Goal: Check status: Check status

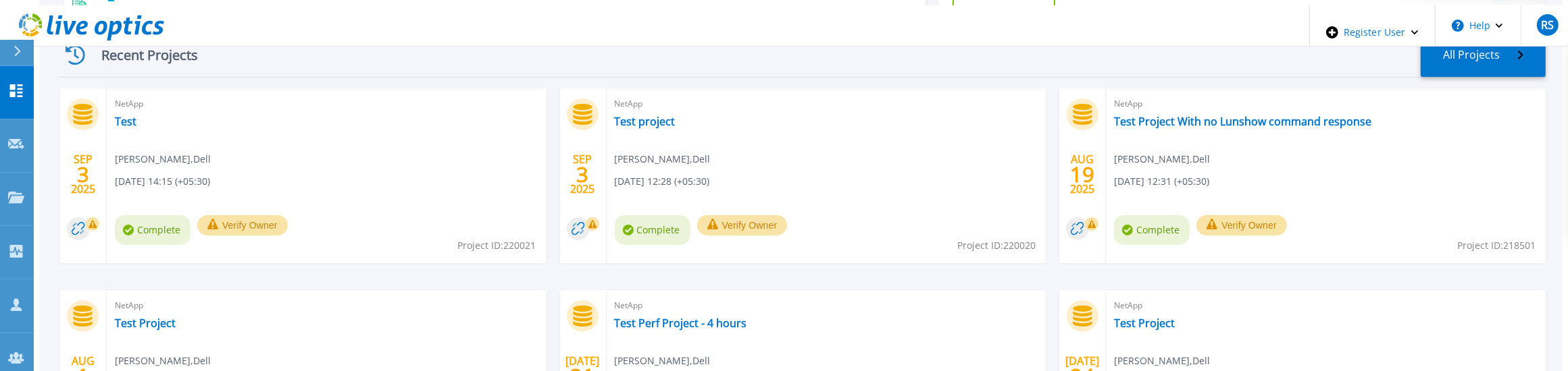
scroll to position [265, 0]
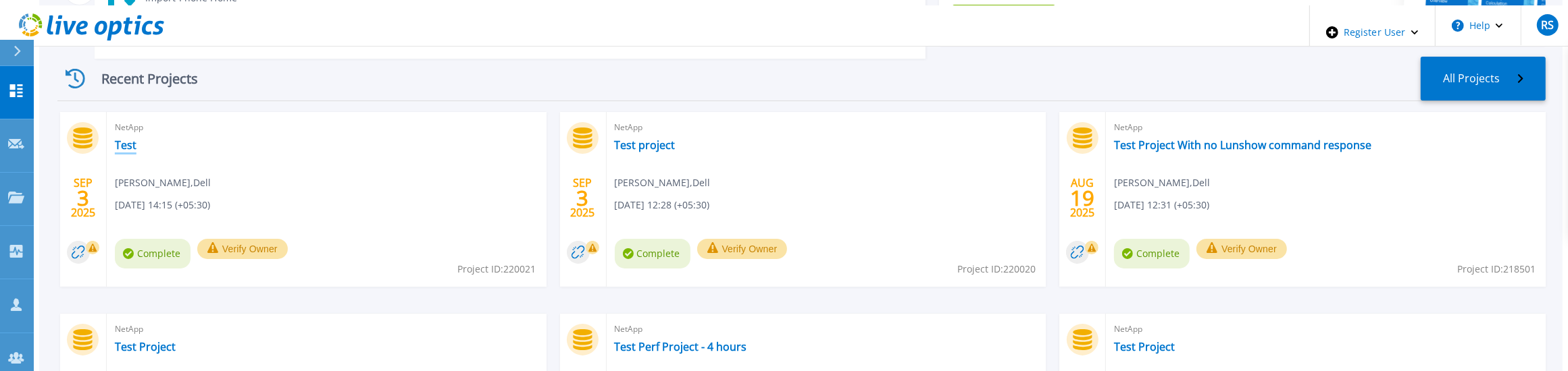
drag, startPoint x: 109, startPoint y: 115, endPoint x: 222, endPoint y: 127, distance: 113.6
click at [115, 139] on link "Test" at bounding box center [125, 145] width 22 height 13
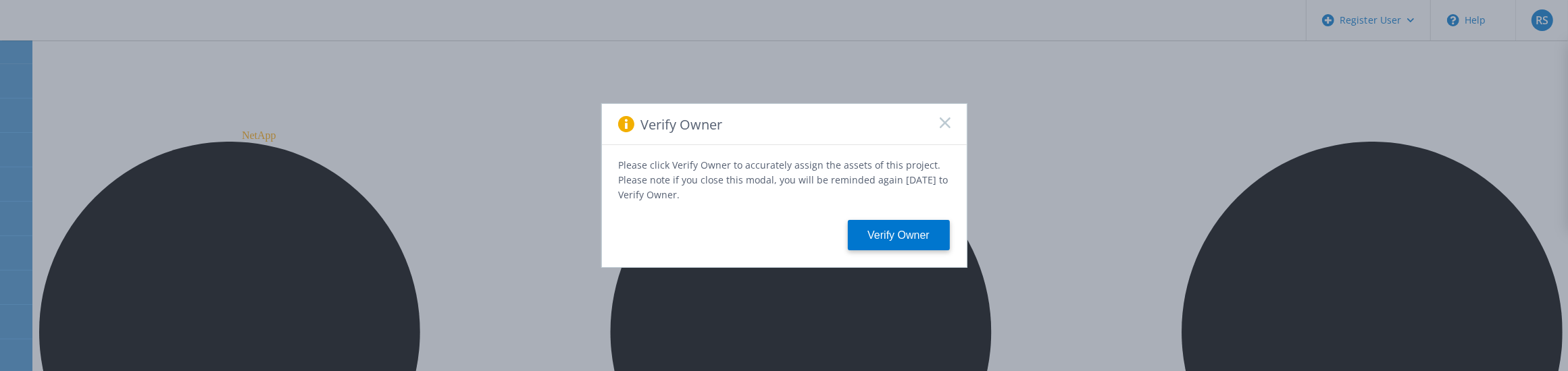
click at [943, 125] on rect at bounding box center [945, 123] width 12 height 12
